Goal: Task Accomplishment & Management: Use online tool/utility

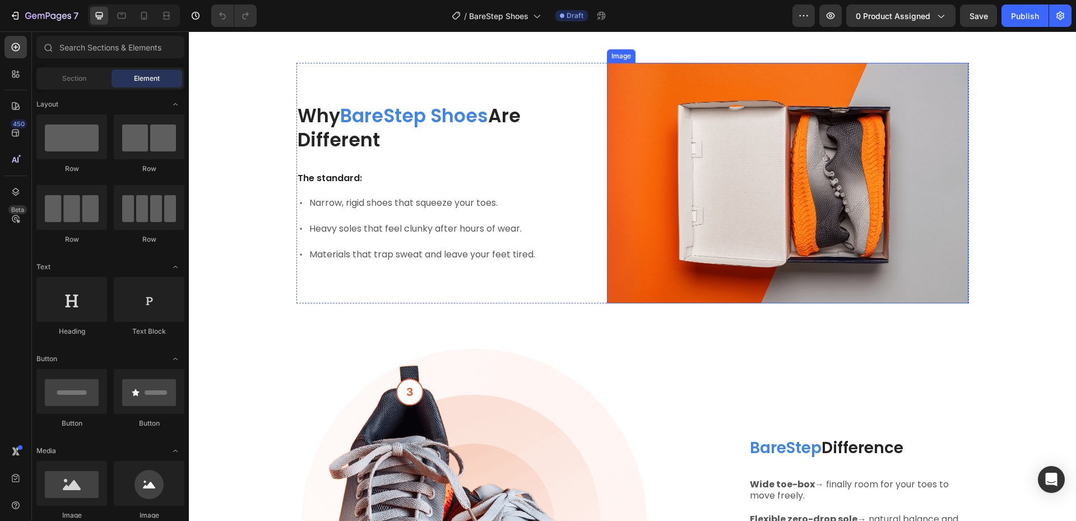
scroll to position [448, 0]
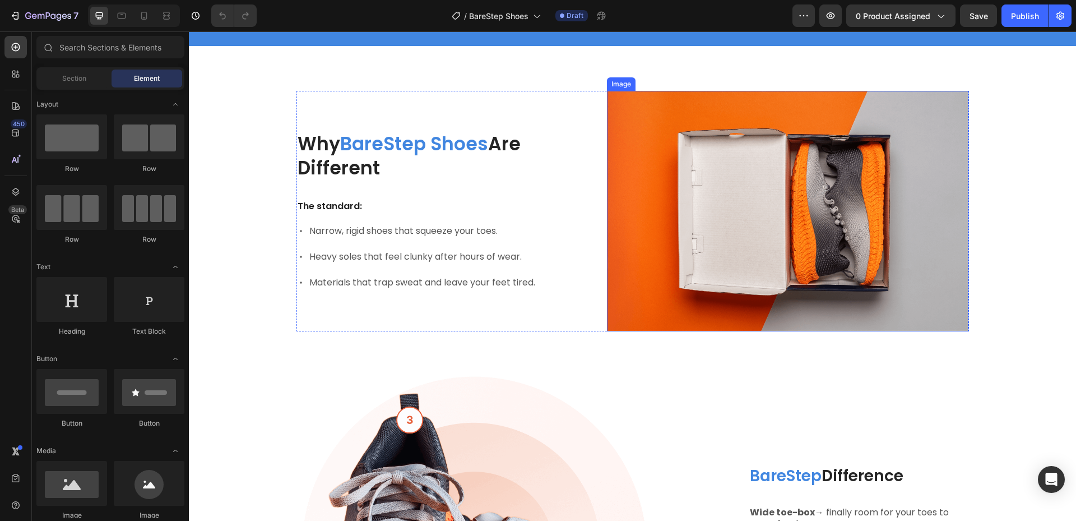
click at [742, 217] on img at bounding box center [787, 211] width 361 height 241
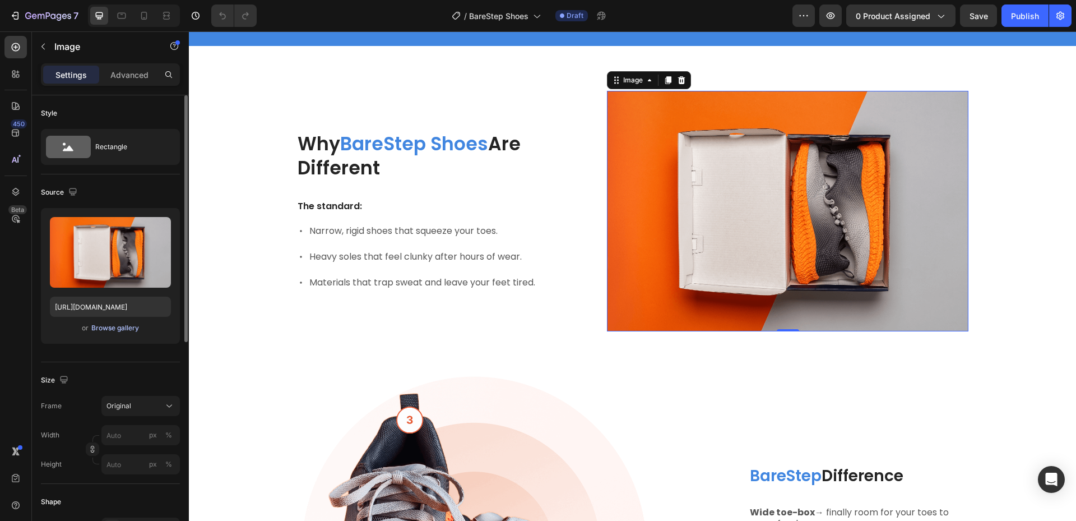
click at [113, 327] on div "Browse gallery" at bounding box center [115, 328] width 48 height 10
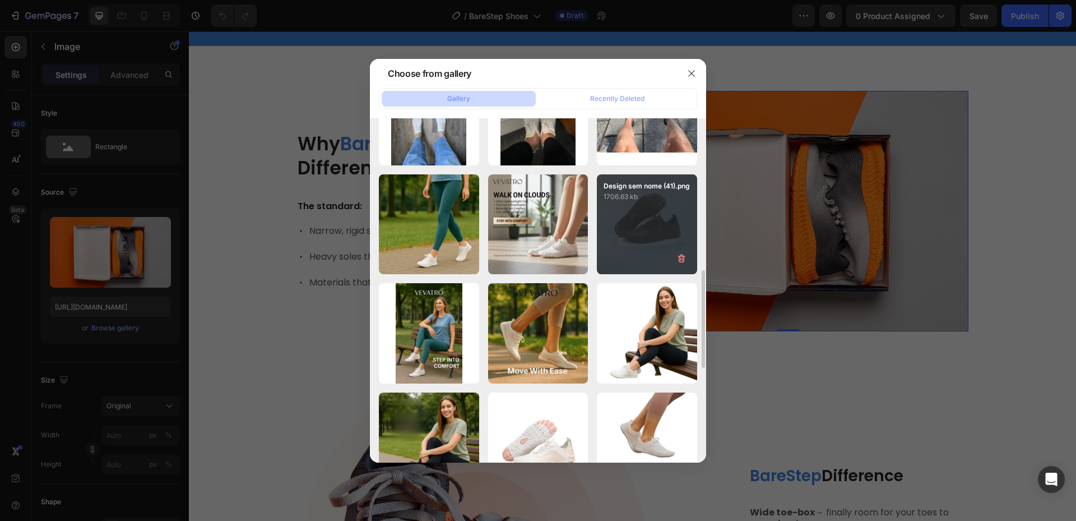
scroll to position [336, 0]
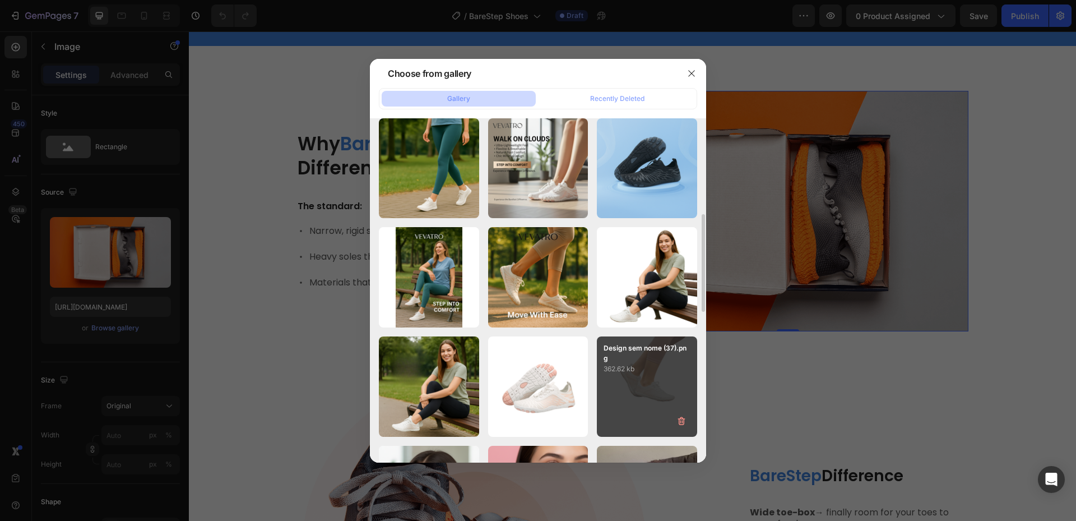
click at [636, 364] on p "362.62 kb" at bounding box center [646, 368] width 87 height 11
type input "[URL][DOMAIN_NAME]"
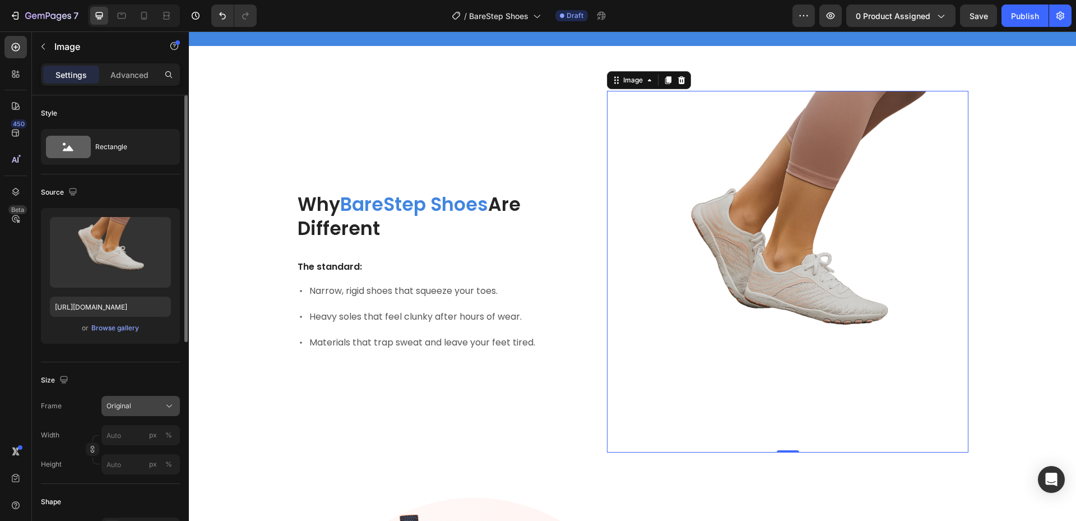
click at [147, 403] on div "Original" at bounding box center [133, 406] width 55 height 10
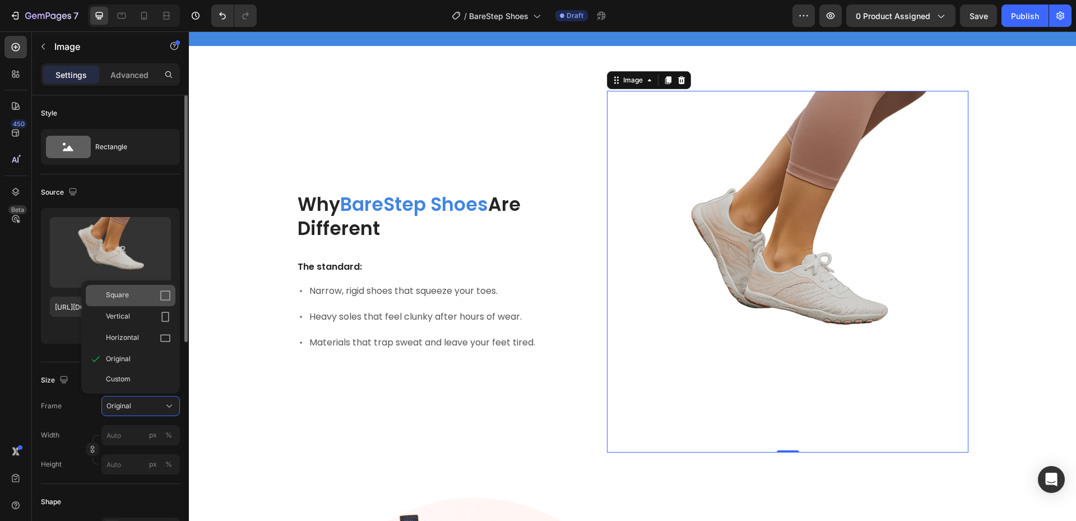
click at [132, 300] on div "Square" at bounding box center [138, 295] width 65 height 11
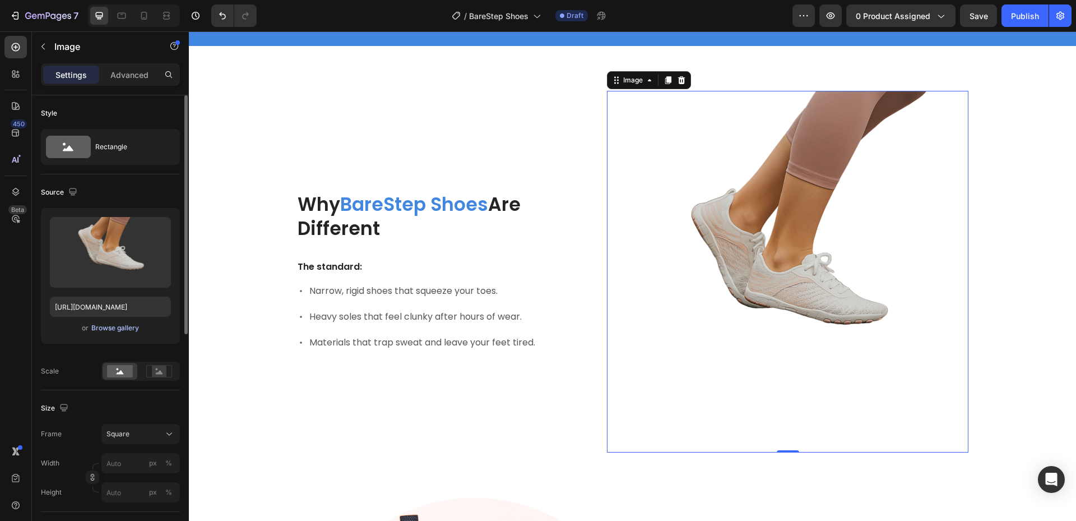
click at [115, 325] on div "Browse gallery" at bounding box center [115, 328] width 48 height 10
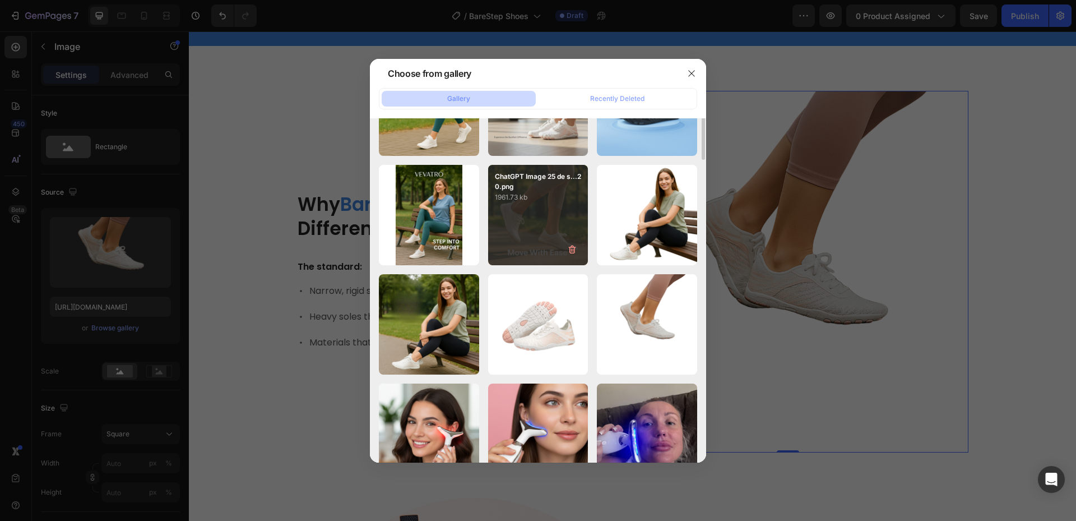
scroll to position [118, 0]
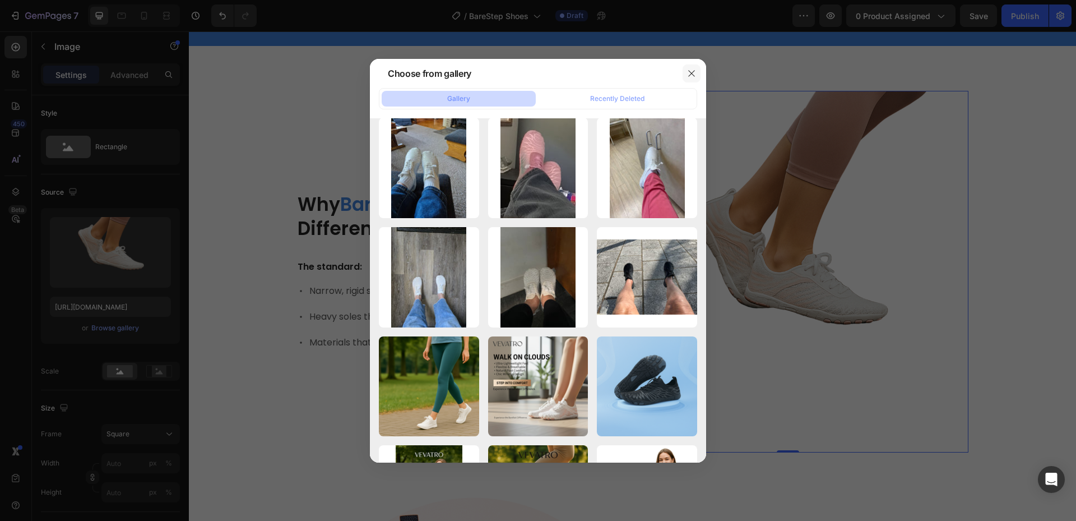
click at [688, 71] on icon "button" at bounding box center [691, 73] width 9 height 9
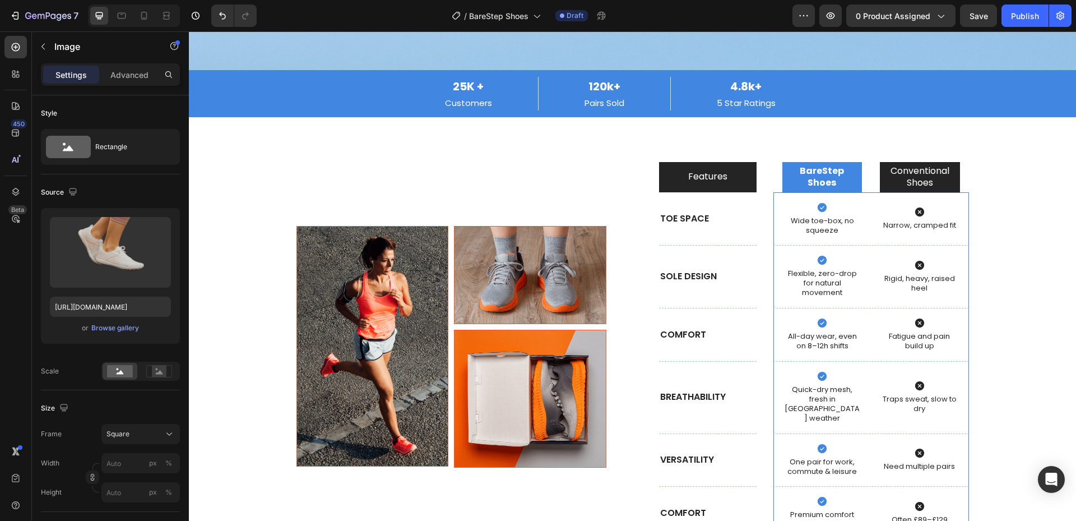
scroll to position [3530, 0]
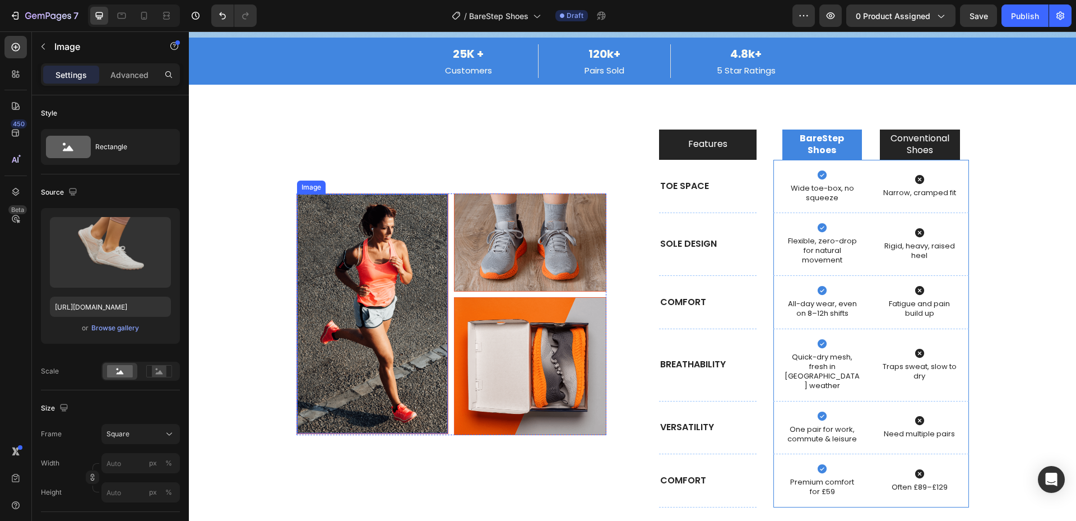
click at [375, 292] on img at bounding box center [372, 313] width 151 height 239
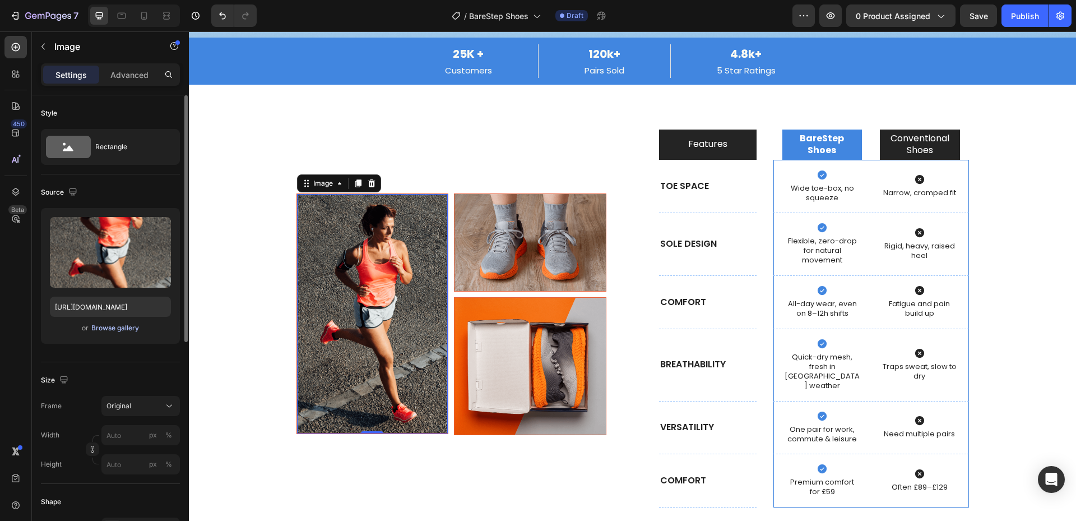
click at [105, 327] on div "Browse gallery" at bounding box center [115, 328] width 48 height 10
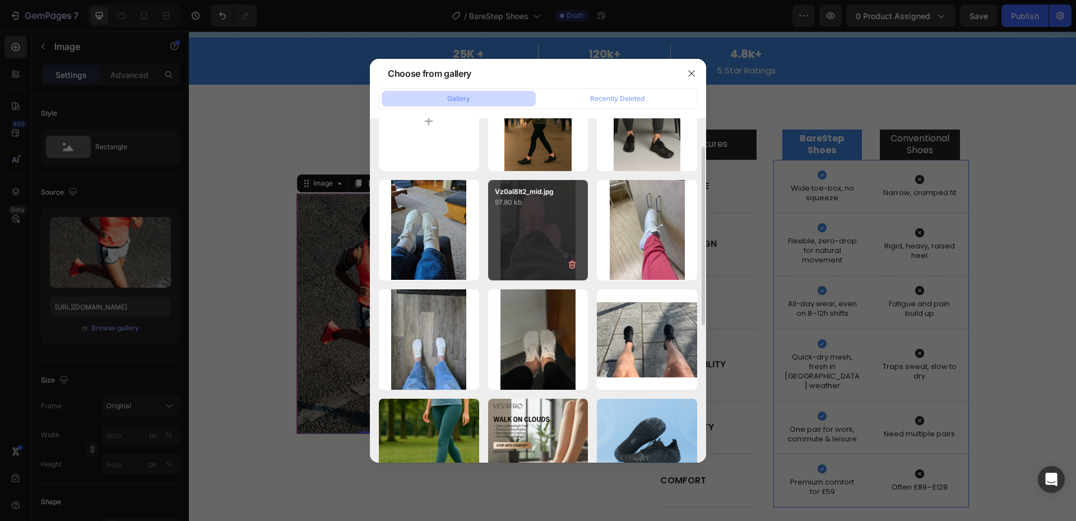
scroll to position [0, 0]
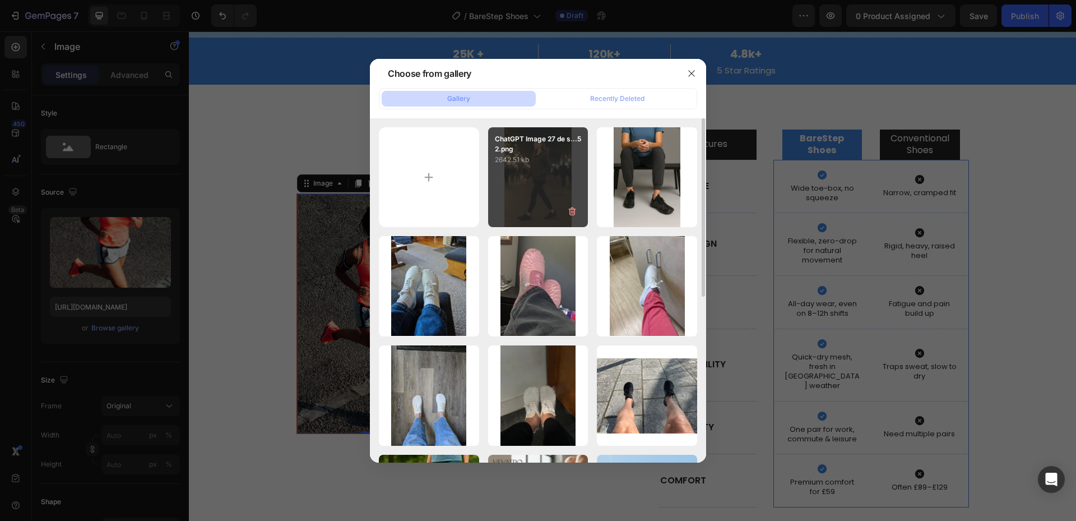
click at [550, 170] on div "ChatGPT Image 27 de s...52.png 2642.51 kb" at bounding box center [538, 177] width 100 height 100
type input "[URL][DOMAIN_NAME]"
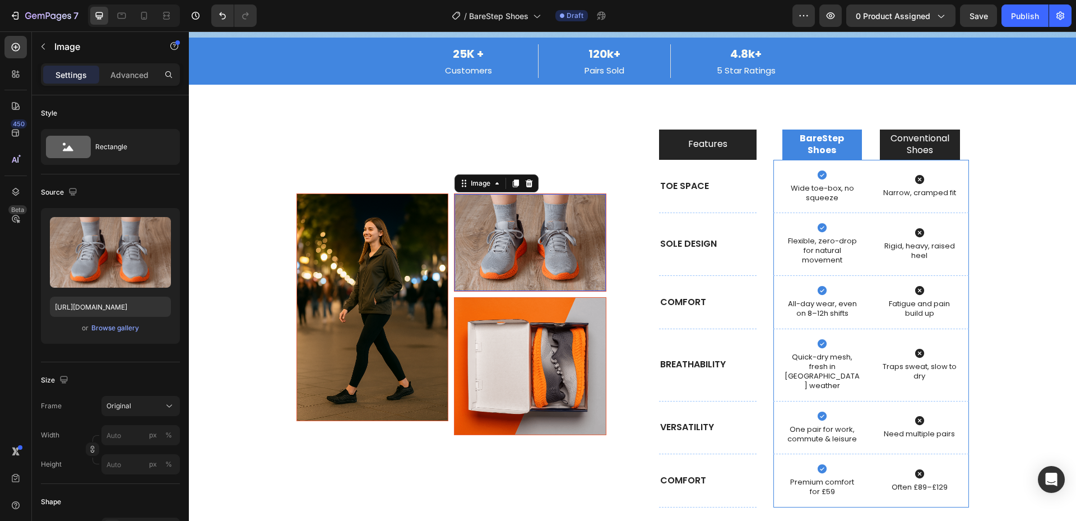
click at [490, 244] on img at bounding box center [529, 242] width 151 height 97
click at [122, 331] on div "Browse gallery" at bounding box center [115, 328] width 48 height 10
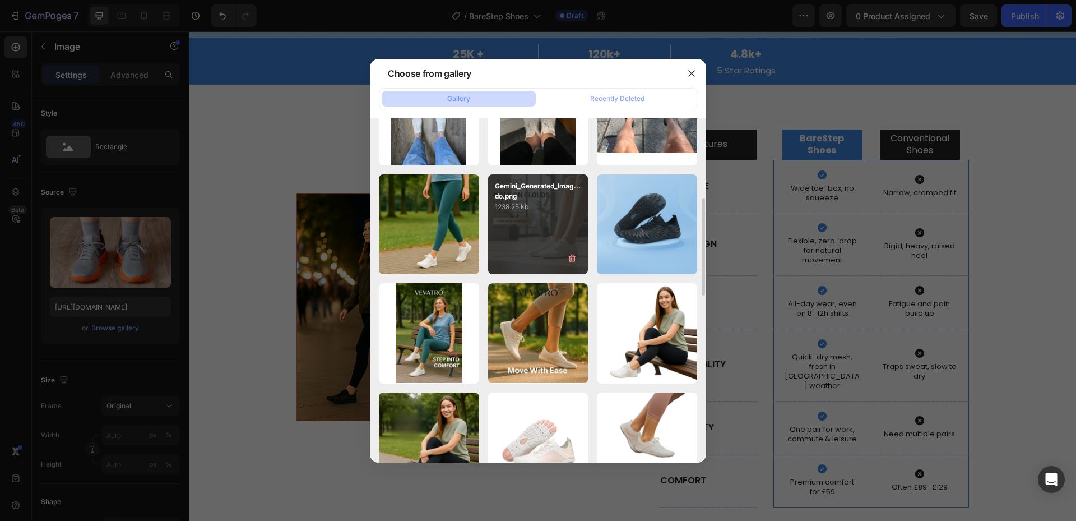
scroll to position [392, 0]
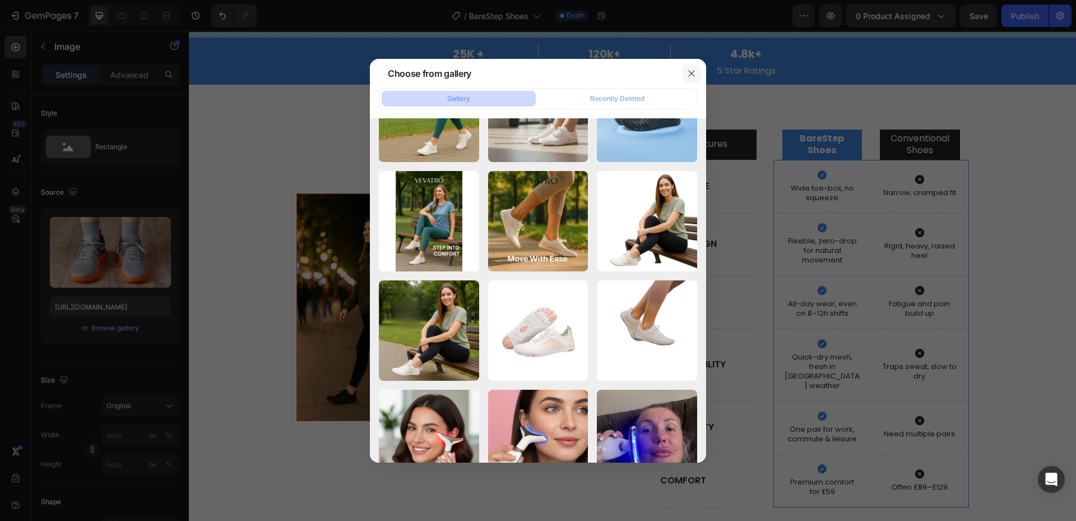
click at [695, 71] on icon "button" at bounding box center [691, 73] width 9 height 9
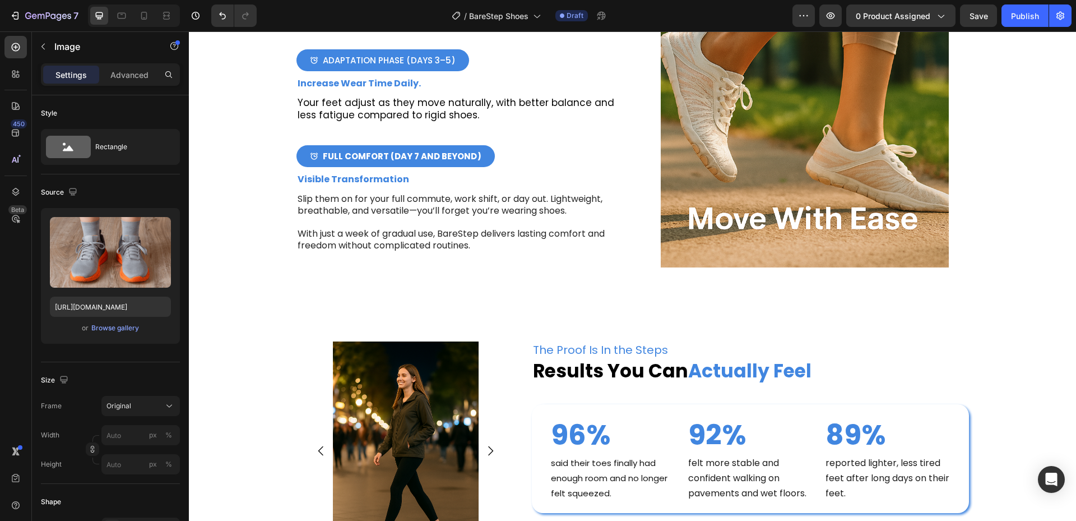
scroll to position [4371, 0]
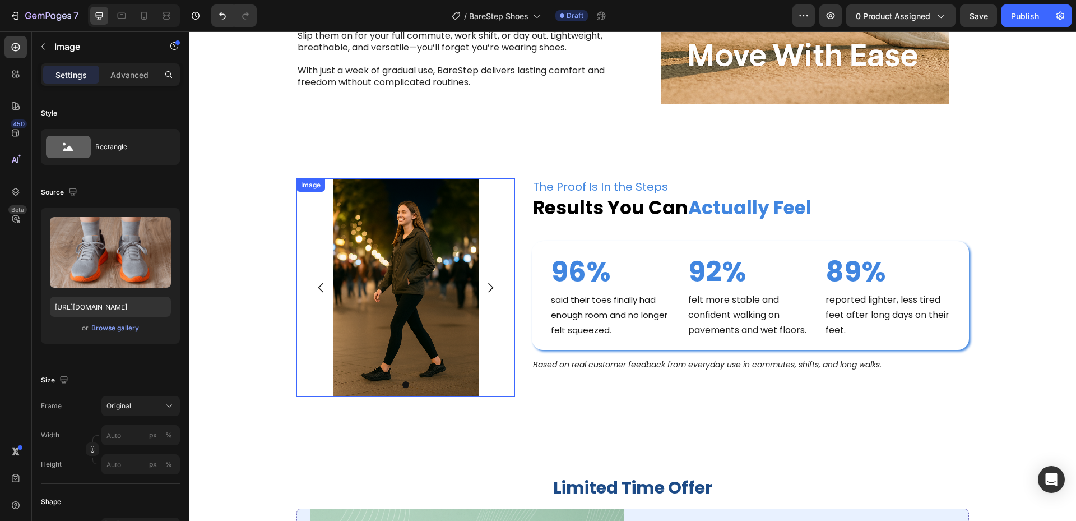
click at [414, 293] on img at bounding box center [405, 287] width 219 height 219
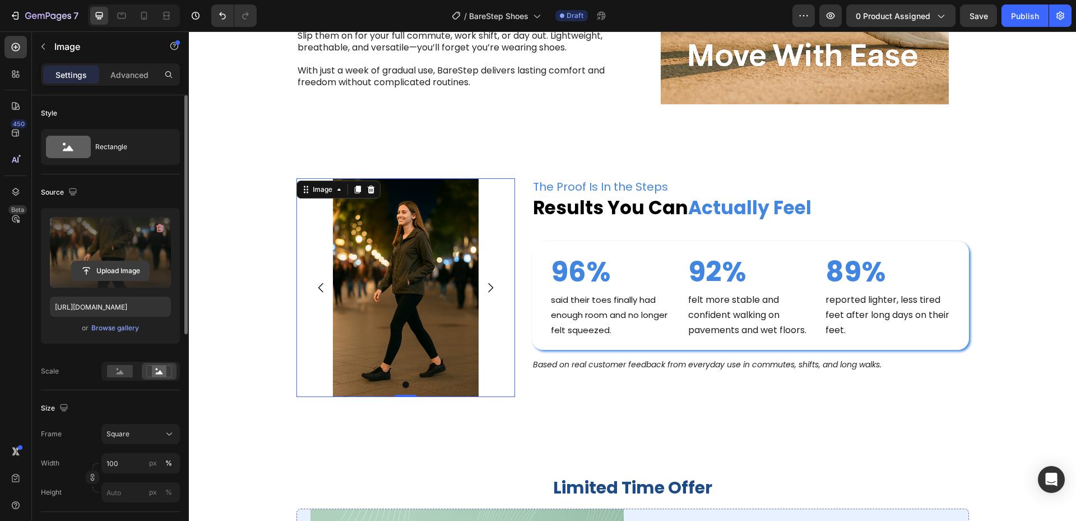
click at [103, 263] on input "file" at bounding box center [110, 270] width 77 height 19
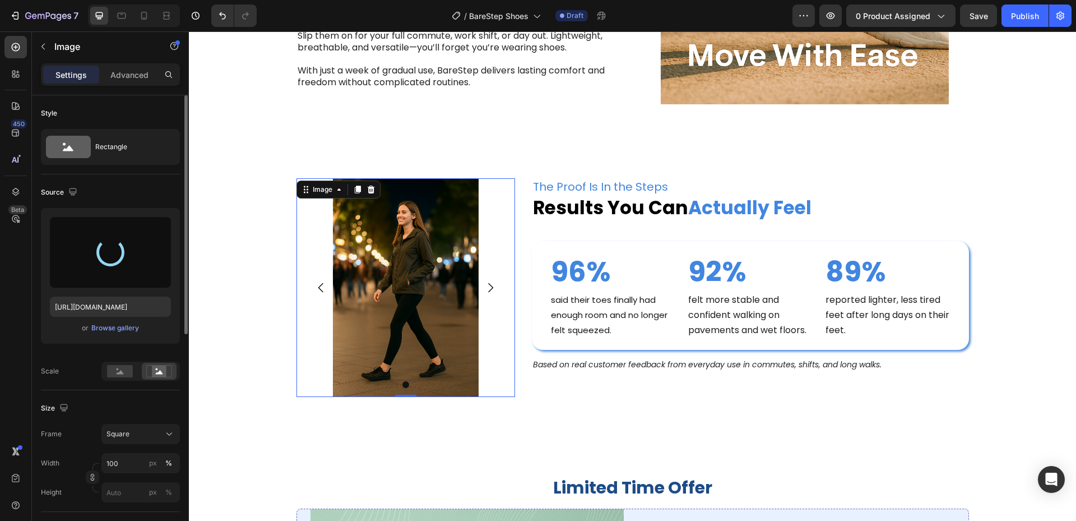
type input "[URL][DOMAIN_NAME]"
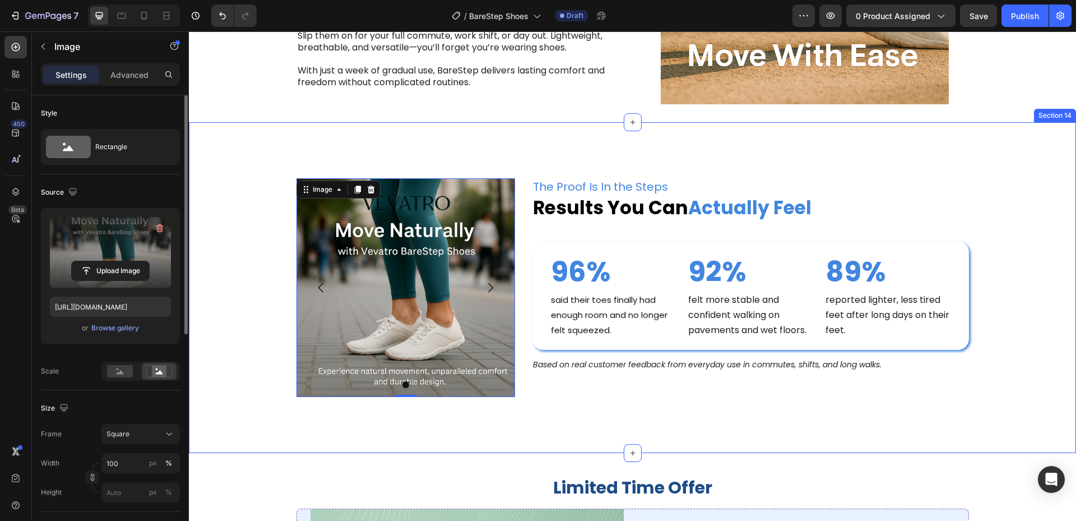
click at [675, 150] on div "Nourish, hydrate, and soften with our skin cream. Heading Image 0 Carousel The …" at bounding box center [632, 287] width 887 height 331
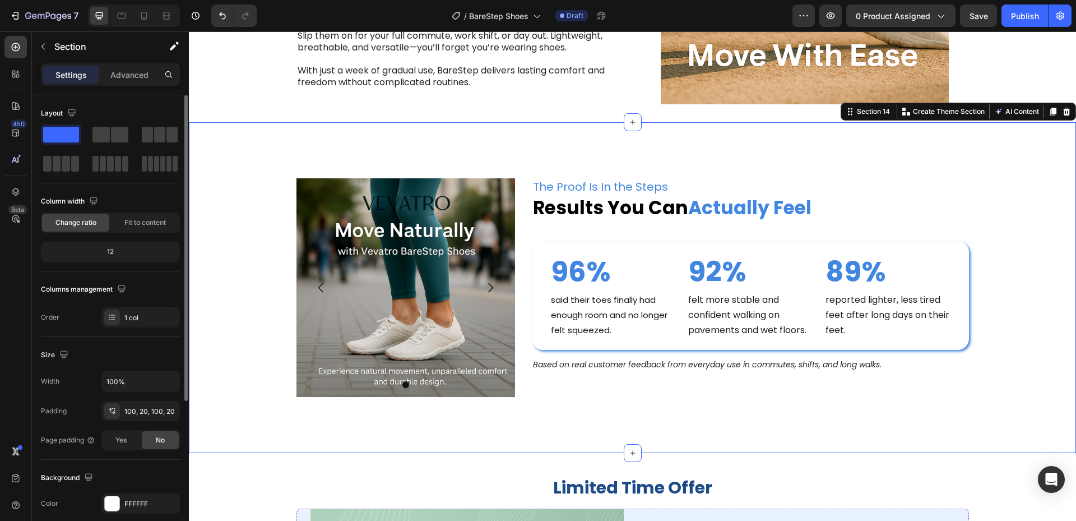
click at [971, 176] on div "Nourish, hydrate, and soften with our skin cream. Heading Image Carousel The Pr…" at bounding box center [632, 287] width 887 height 331
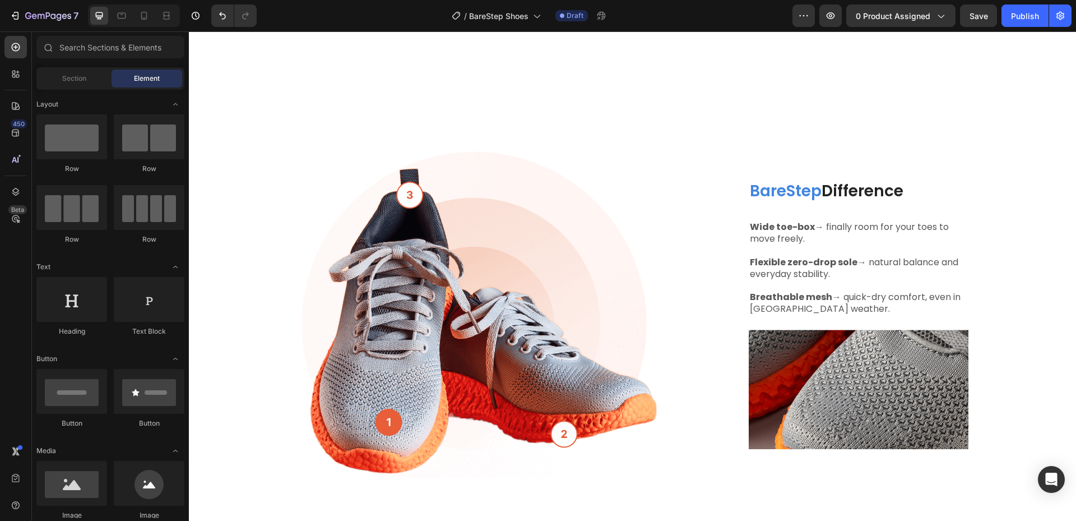
scroll to position [803, 0]
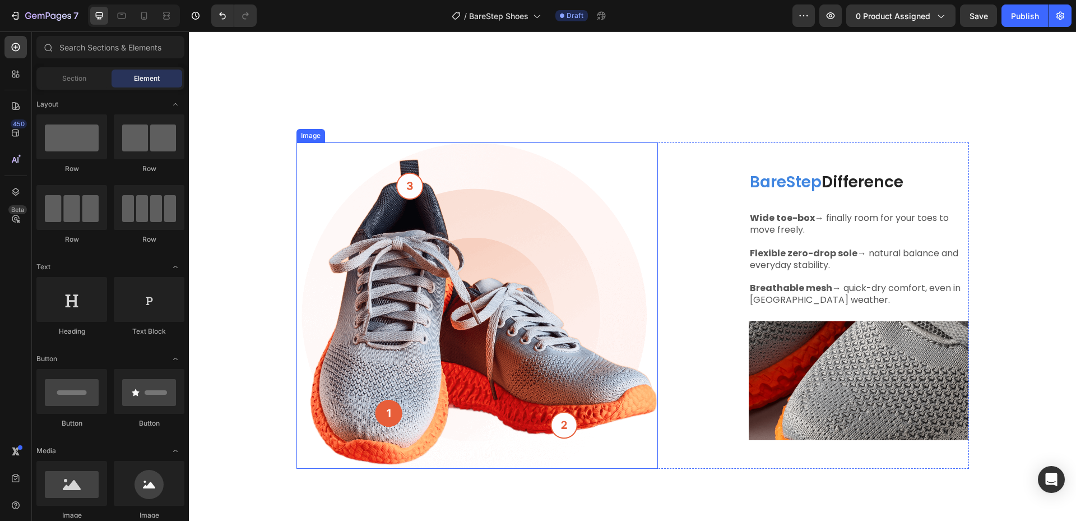
click at [475, 274] on img at bounding box center [476, 305] width 361 height 326
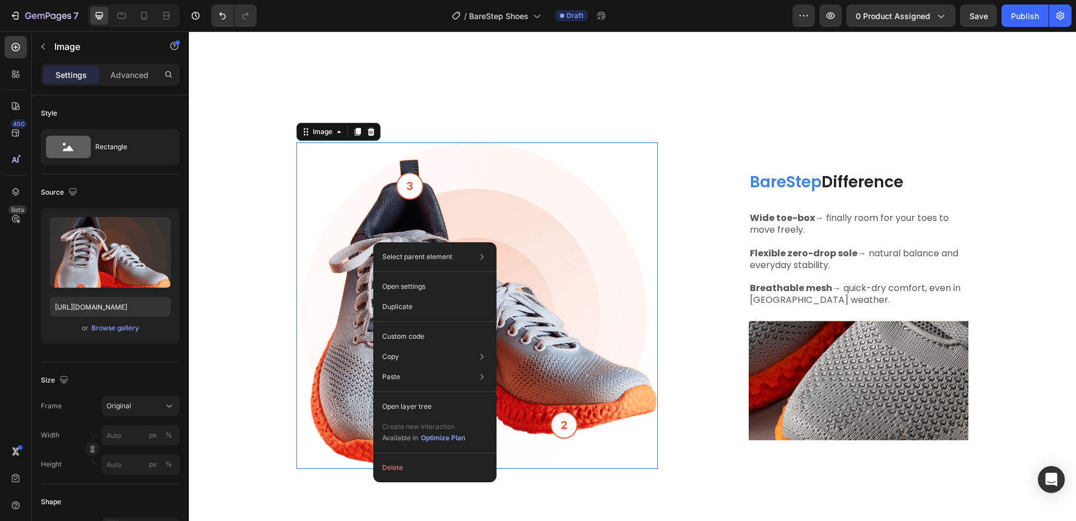
click at [556, 191] on img at bounding box center [476, 305] width 361 height 326
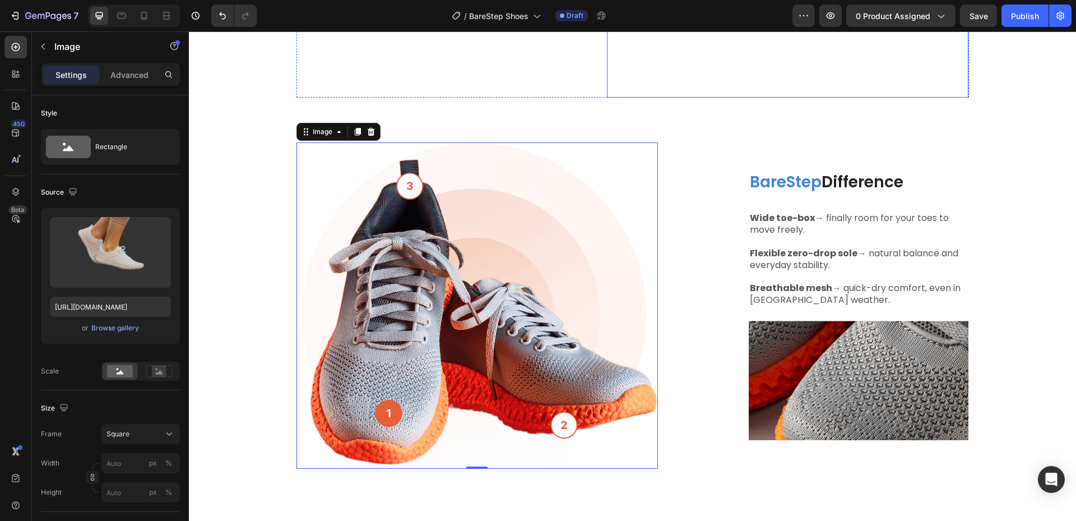
drag, startPoint x: 790, startPoint y: 89, endPoint x: 726, endPoint y: 117, distance: 70.5
